Goal: Find specific page/section

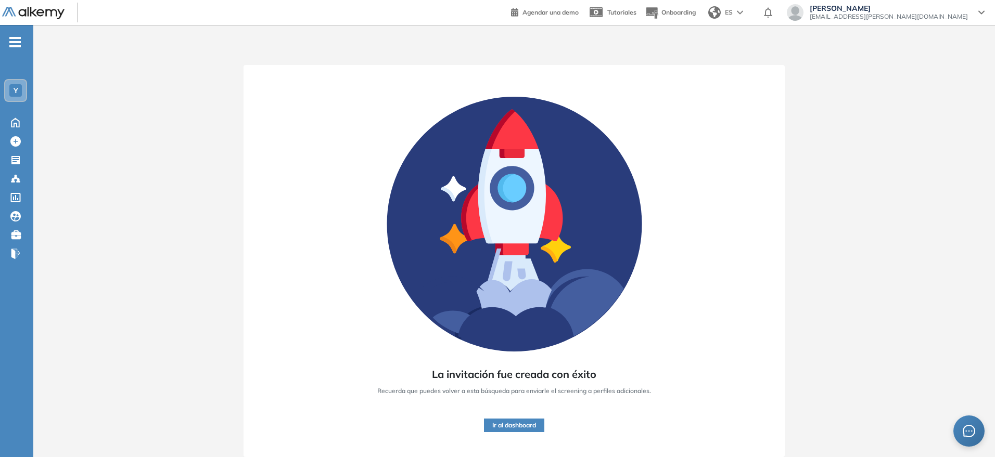
click at [13, 28] on div "- Y Home Home Crear Evaluación Crear Evaluación Evaluaciones Evaluaciones Candi…" at bounding box center [16, 253] width 33 height 457
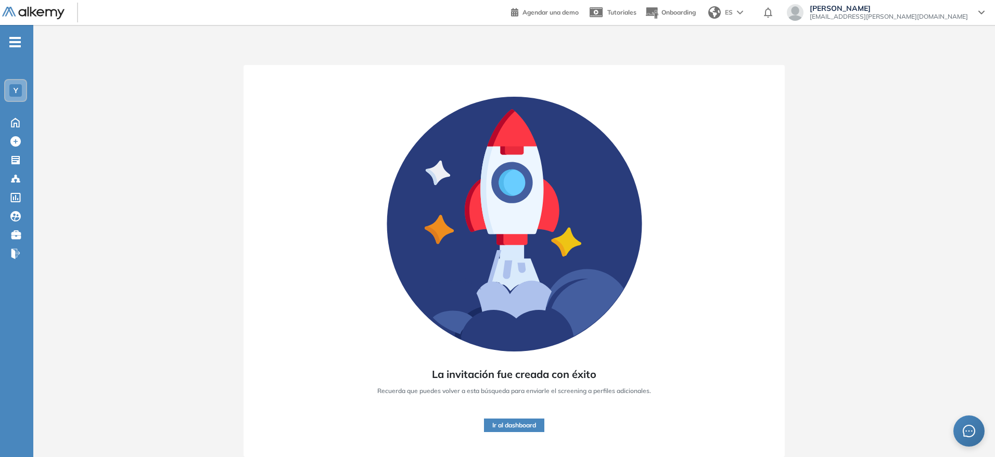
click at [13, 37] on span "-" at bounding box center [14, 41] width 11 height 8
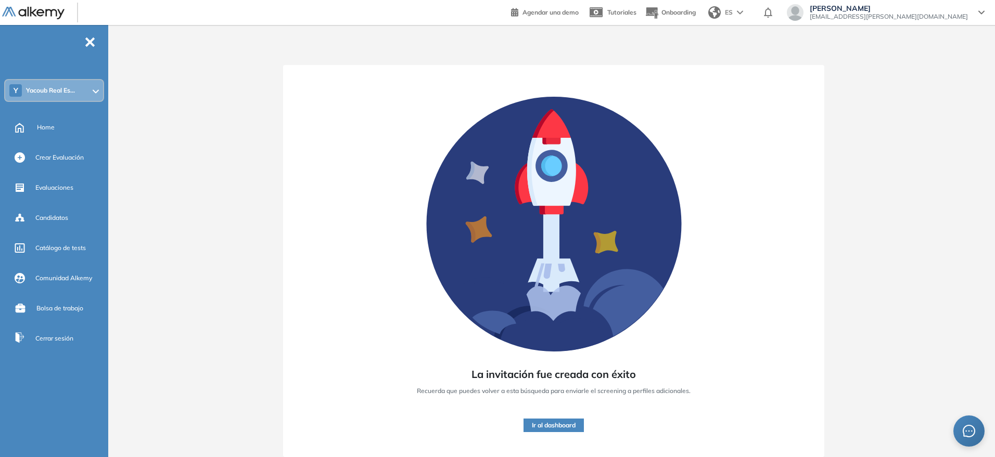
click at [36, 94] on span "Yacoub Real Es..." at bounding box center [50, 90] width 49 height 8
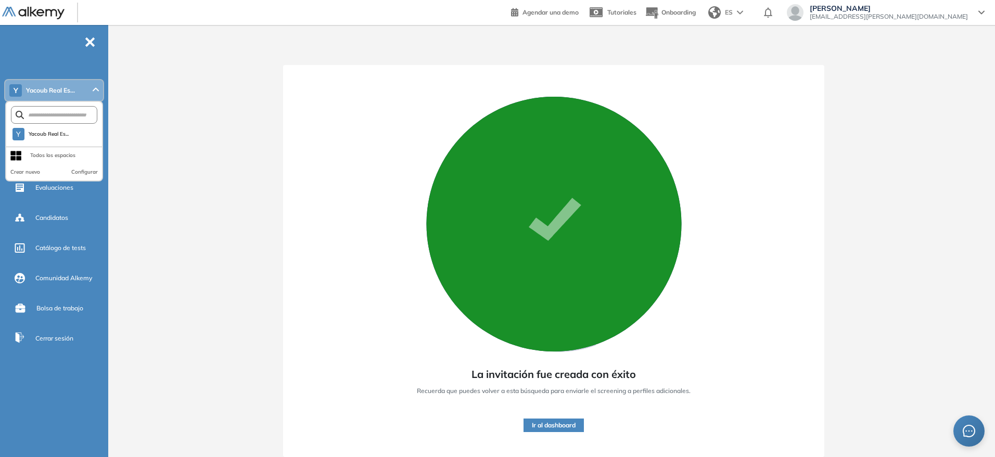
click at [35, 79] on div "Y [PERSON_NAME] Real Es... Y [PERSON_NAME] Real Es... Todos los espacios Crear …" at bounding box center [54, 90] width 100 height 23
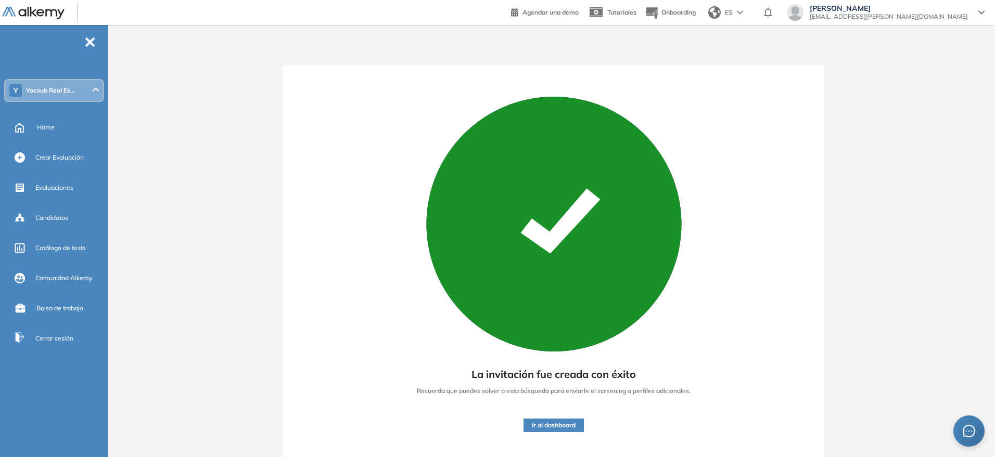
click at [40, 6] on link at bounding box center [39, 13] width 75 height 14
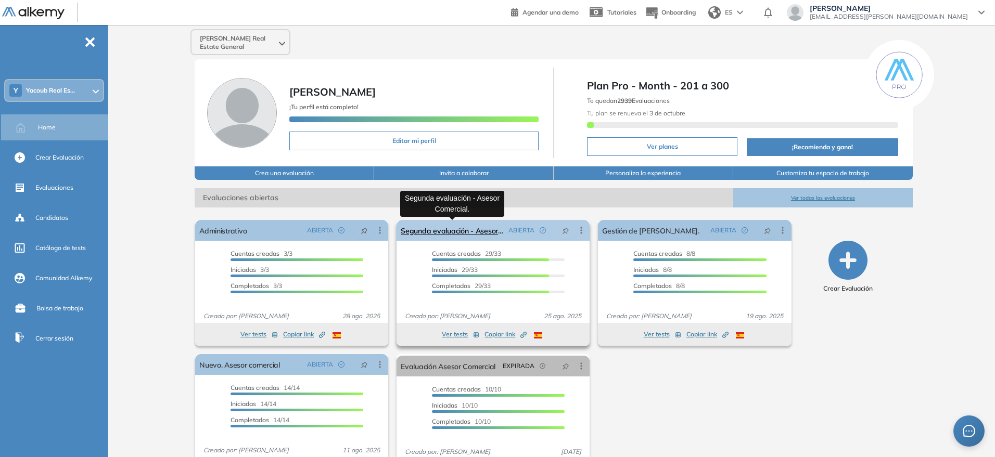
click at [422, 228] on link "Segunda evaluación - Asesor Comercial." at bounding box center [453, 230] width 104 height 21
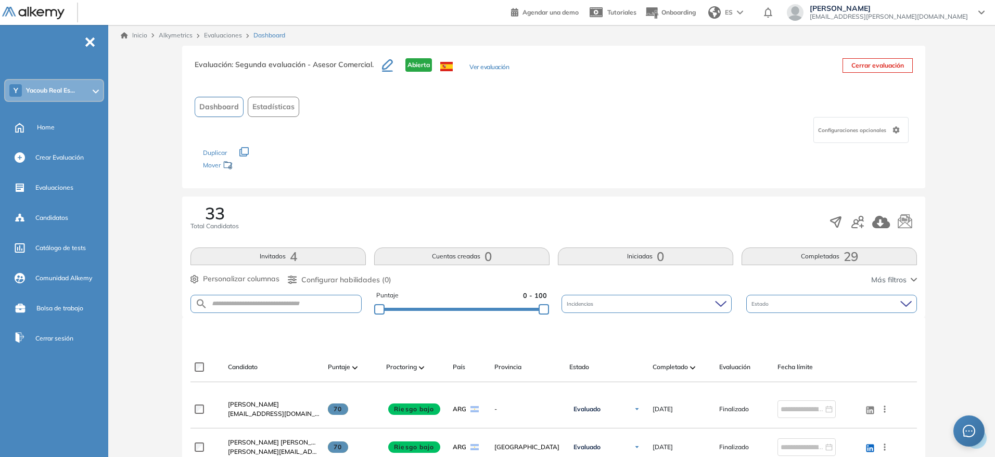
click at [147, 33] on div "Inicio Alkymetrics Evaluaciones Dashboard" at bounding box center [554, 35] width 866 height 9
click at [143, 35] on link "Inicio" at bounding box center [134, 35] width 27 height 9
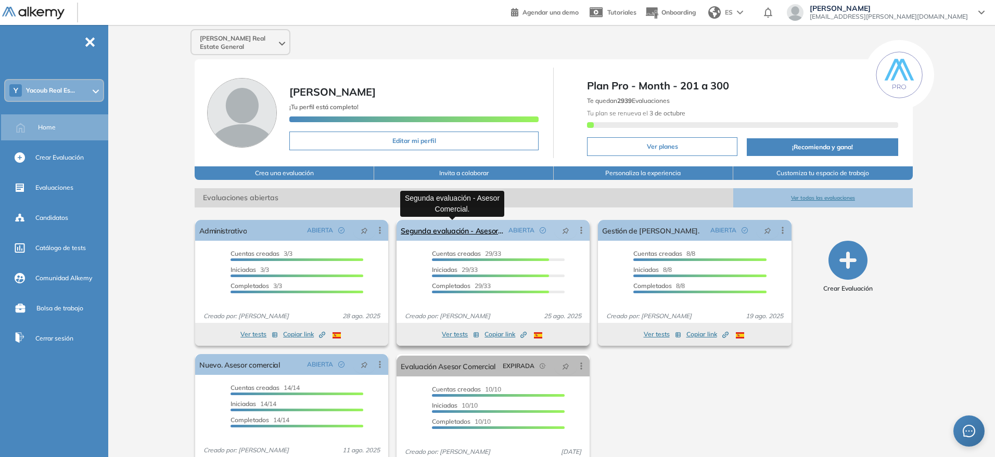
click at [435, 227] on link "Segunda evaluación - Asesor Comercial." at bounding box center [453, 230] width 104 height 21
